Goal: Task Accomplishment & Management: Use online tool/utility

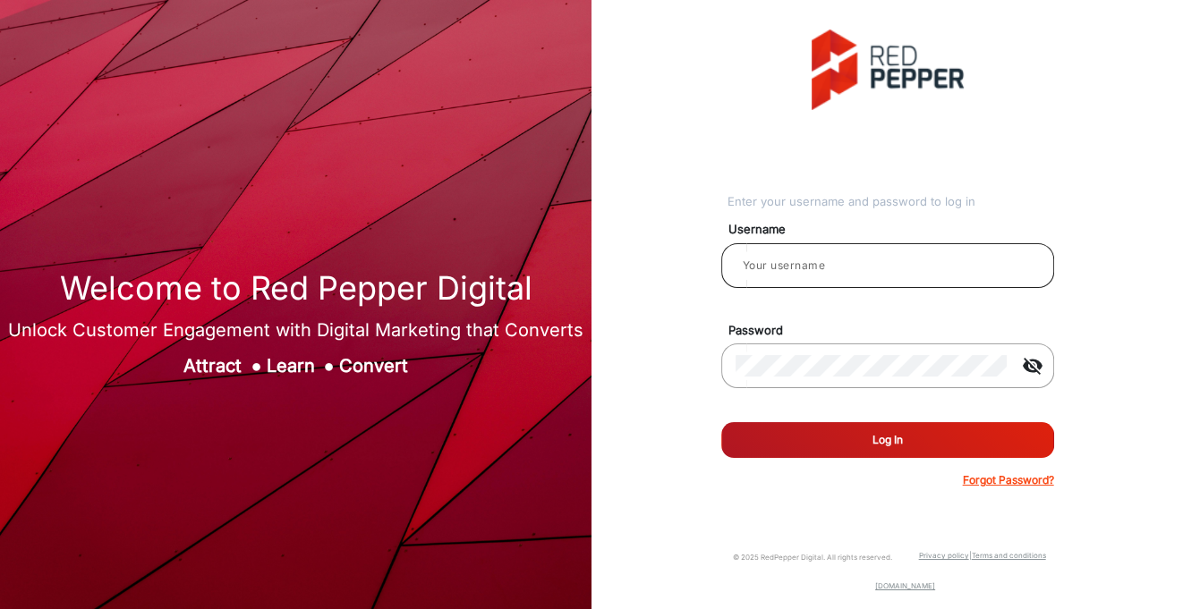
click at [820, 265] on input "email" at bounding box center [887, 265] width 304 height 21
type input "n"
click at [789, 446] on button "Log In" at bounding box center [887, 440] width 333 height 36
click at [777, 266] on input "Gregr" at bounding box center [887, 265] width 304 height 21
type input "GregR"
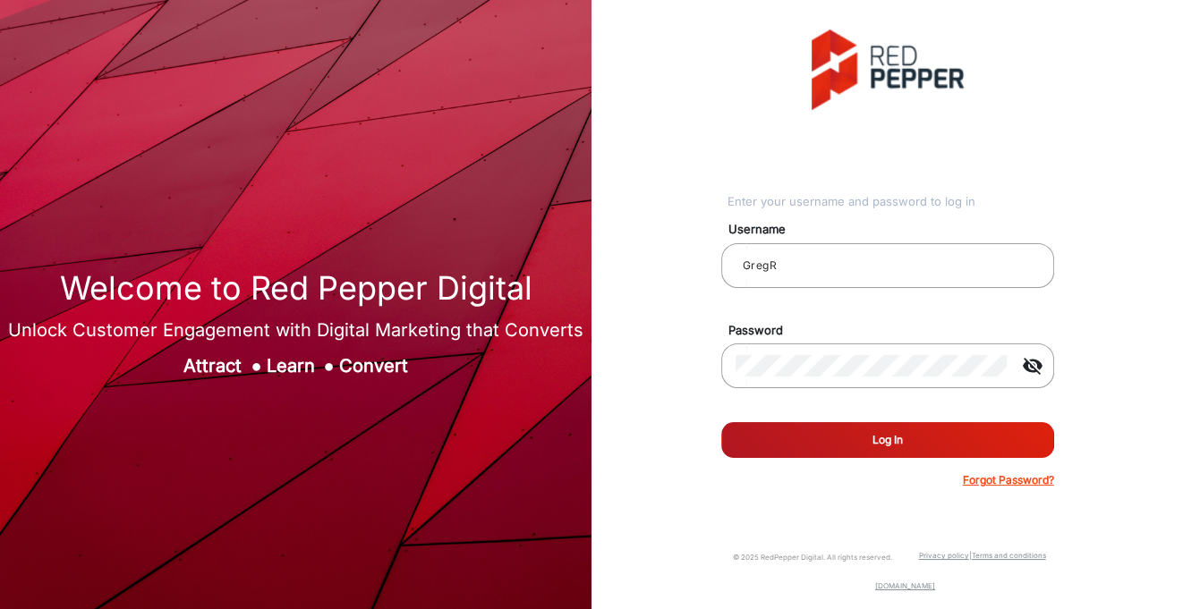
click at [871, 436] on button "Log In" at bounding box center [887, 440] width 333 height 36
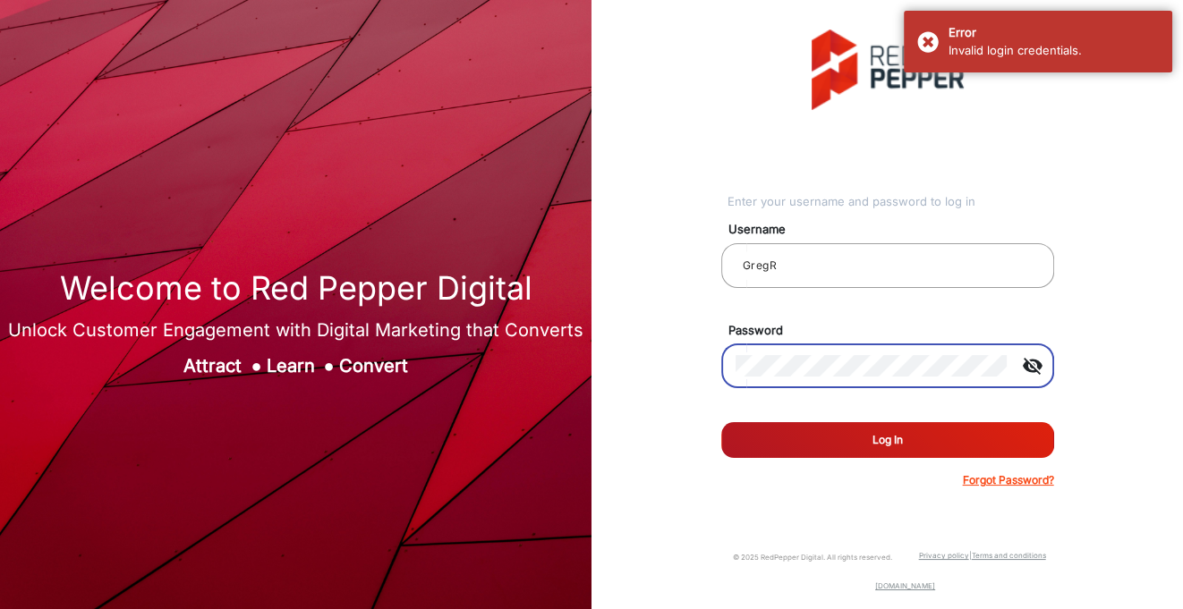
click at [657, 364] on div "Enter your username and password to log in Username GregR Password visibility_o…" at bounding box center [887, 259] width 618 height 518
click at [792, 442] on button "Log In" at bounding box center [887, 440] width 333 height 36
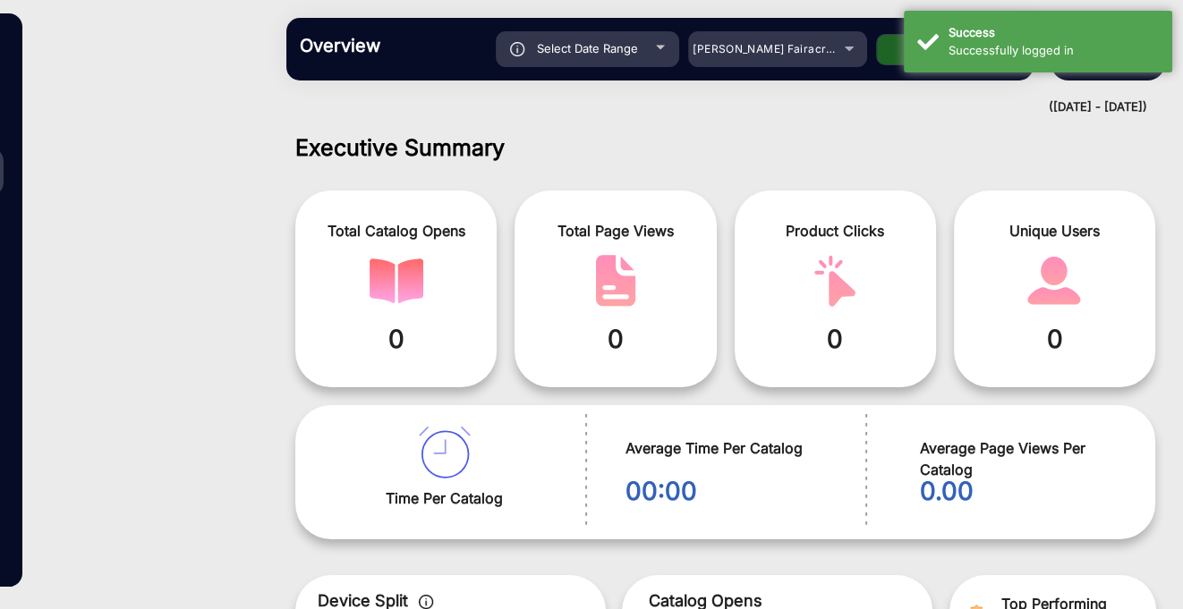
scroll to position [13, 0]
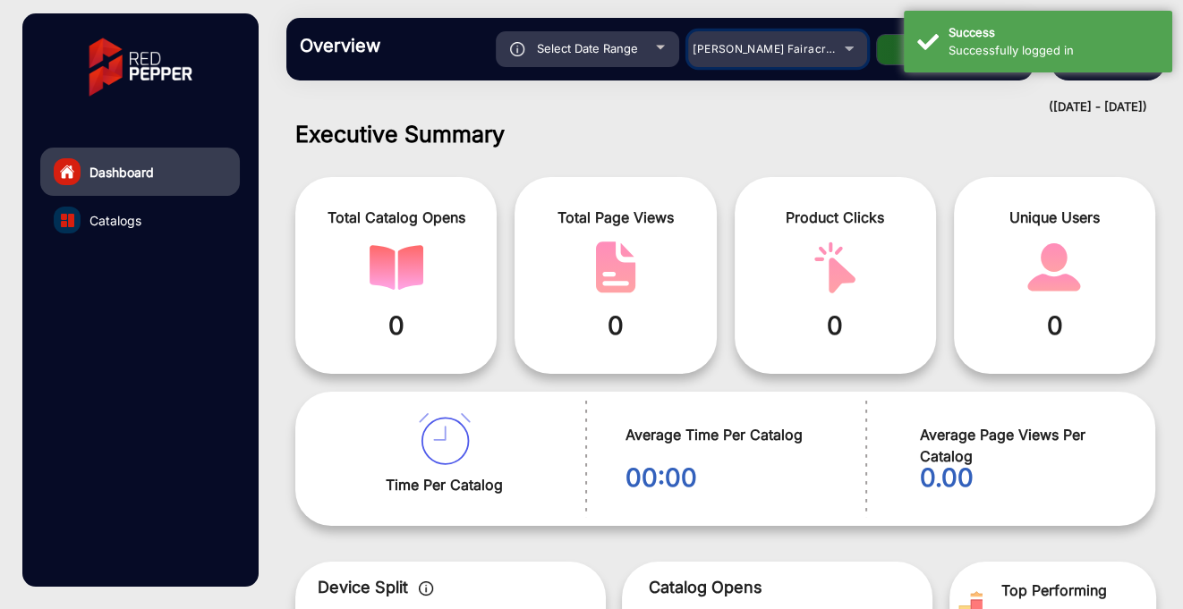
click at [851, 50] on div "[PERSON_NAME] Fairacre Farms" at bounding box center [777, 48] width 179 height 21
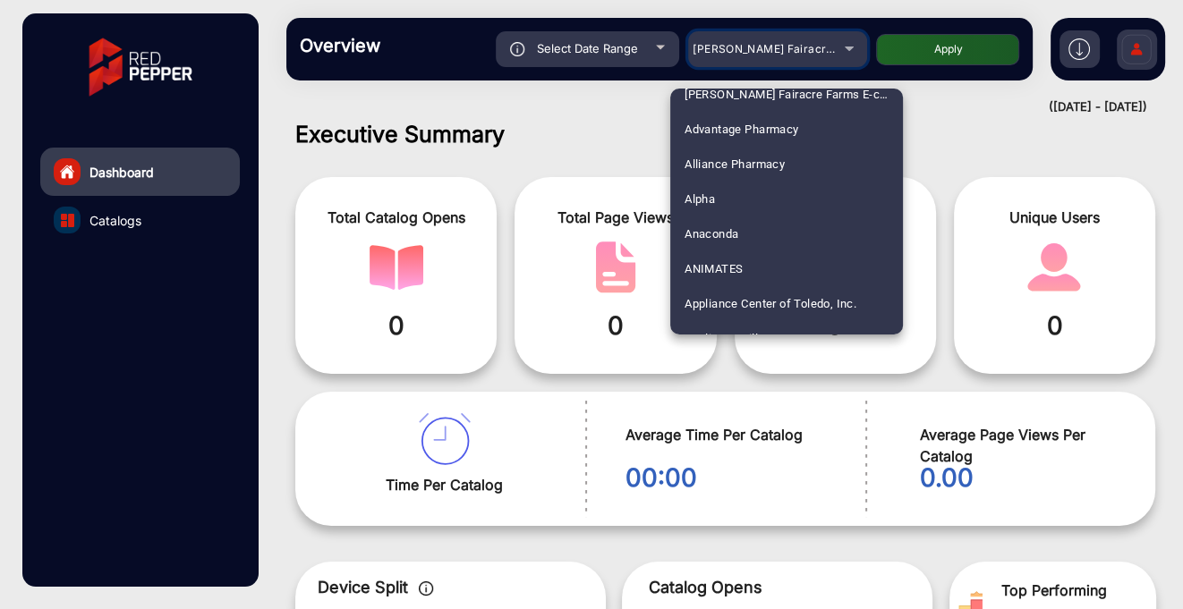
scroll to position [0, 0]
